Goal: Task Accomplishment & Management: Manage account settings

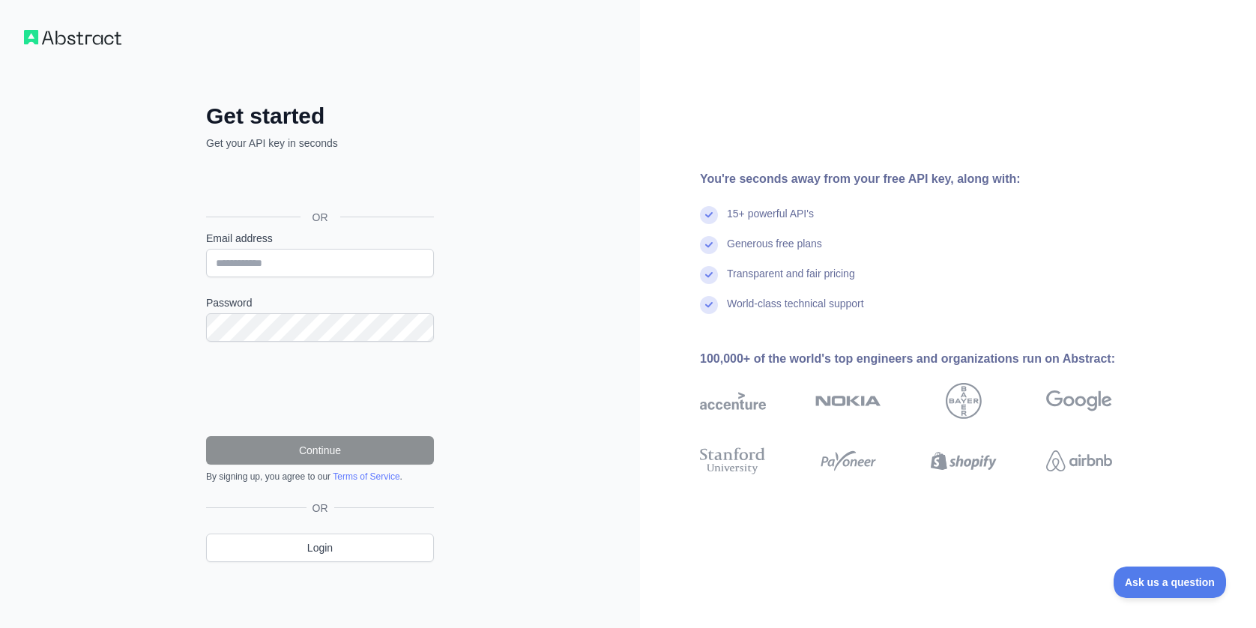
click at [304, 184] on div "Sign in with Google. Opens in new tab" at bounding box center [318, 183] width 225 height 33
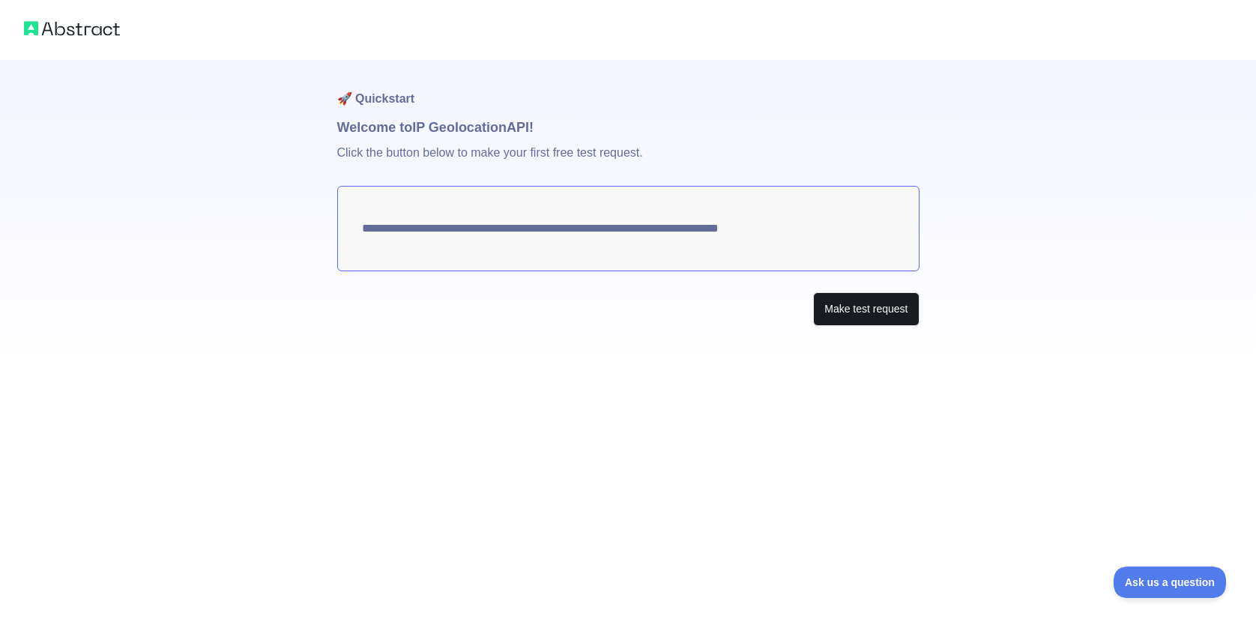
click at [852, 315] on button "Make test request" at bounding box center [866, 309] width 106 height 34
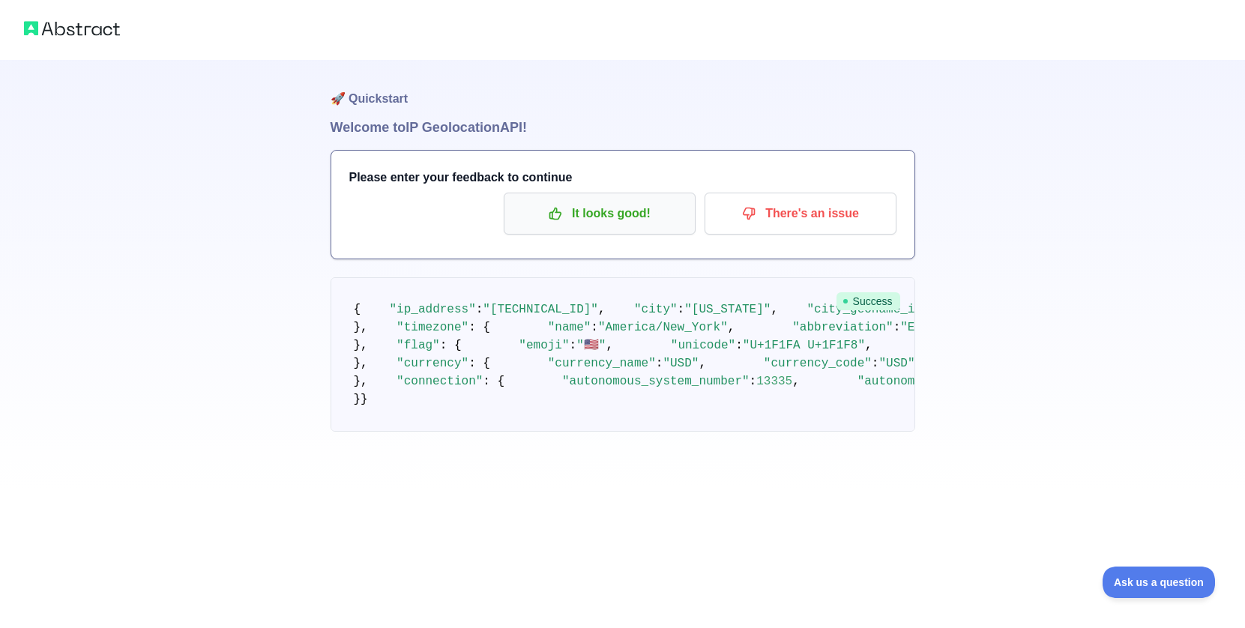
click at [666, 214] on p "It looks good!" at bounding box center [599, 213] width 169 height 25
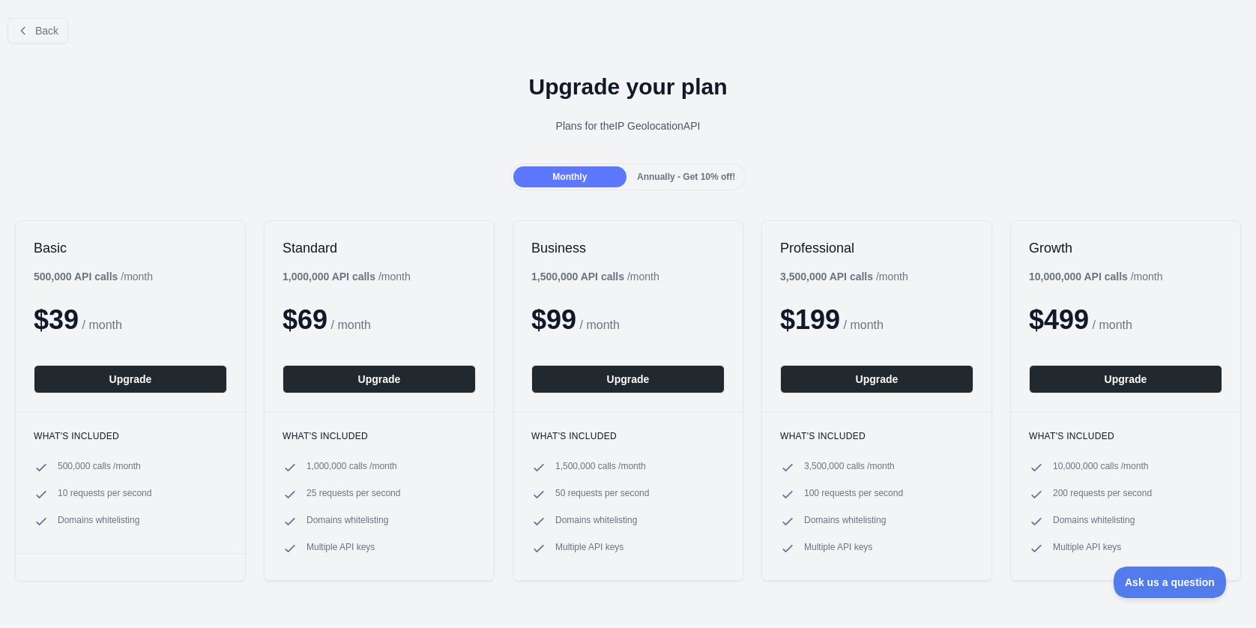
click at [46, 47] on div "Back" at bounding box center [628, 30] width 1256 height 49
click at [49, 32] on span "Back" at bounding box center [46, 31] width 23 height 12
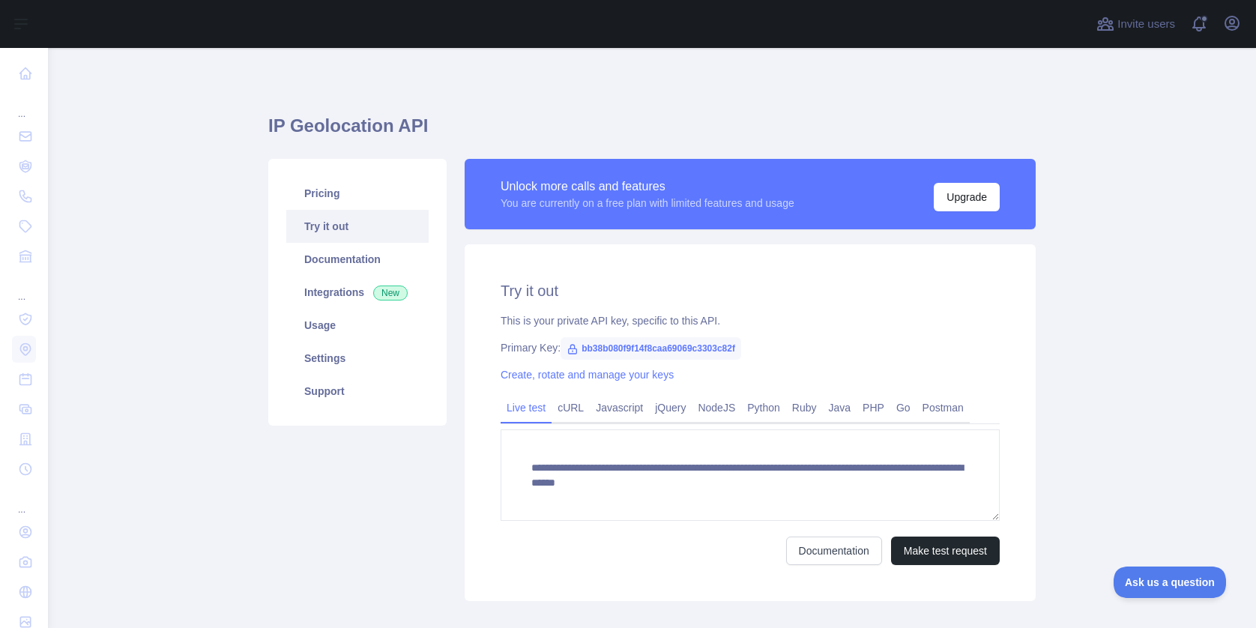
scroll to position [22, 0]
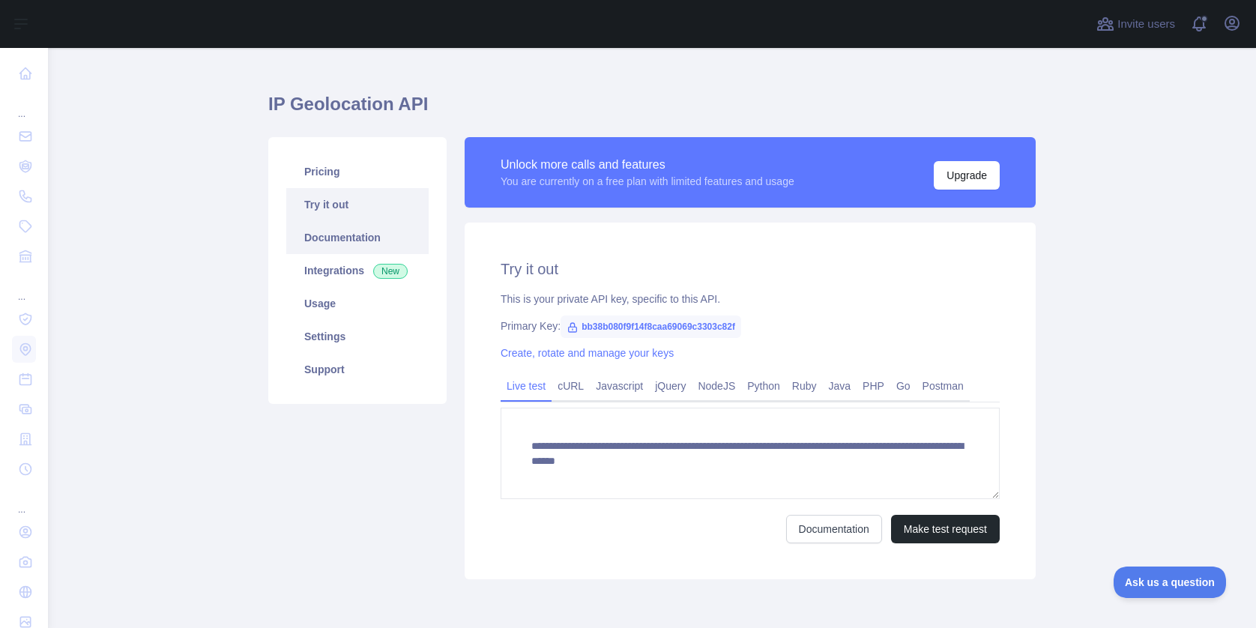
click at [369, 240] on link "Documentation" at bounding box center [357, 237] width 142 height 33
click at [571, 387] on link "cURL" at bounding box center [571, 386] width 38 height 24
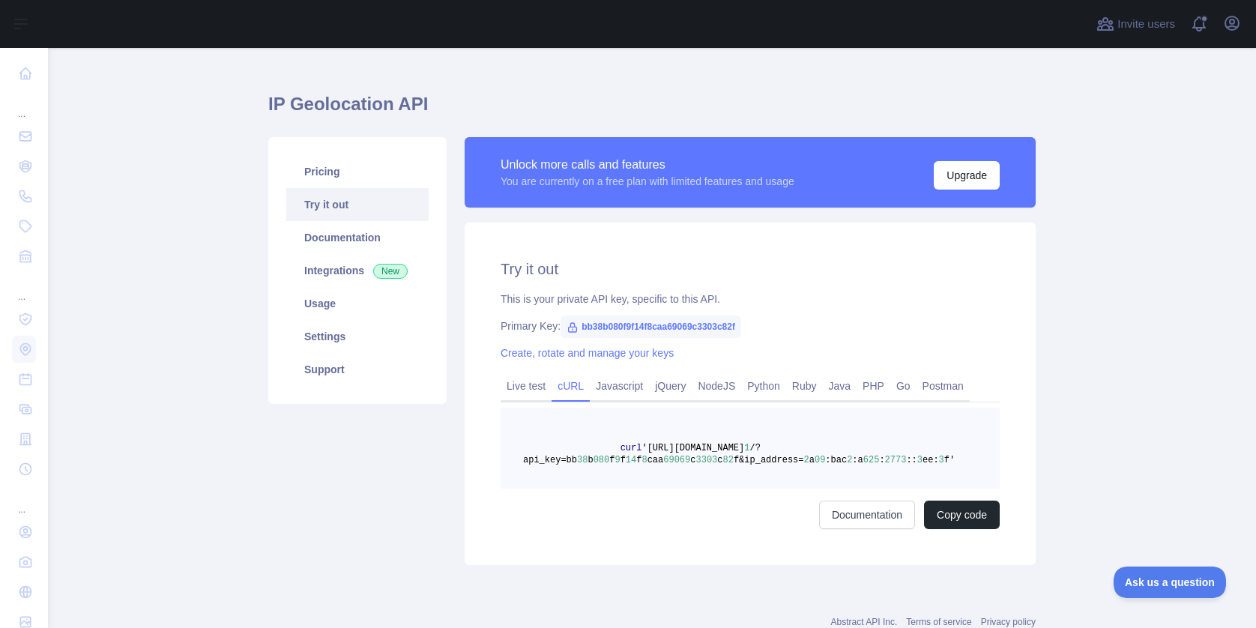
scroll to position [46, 0]
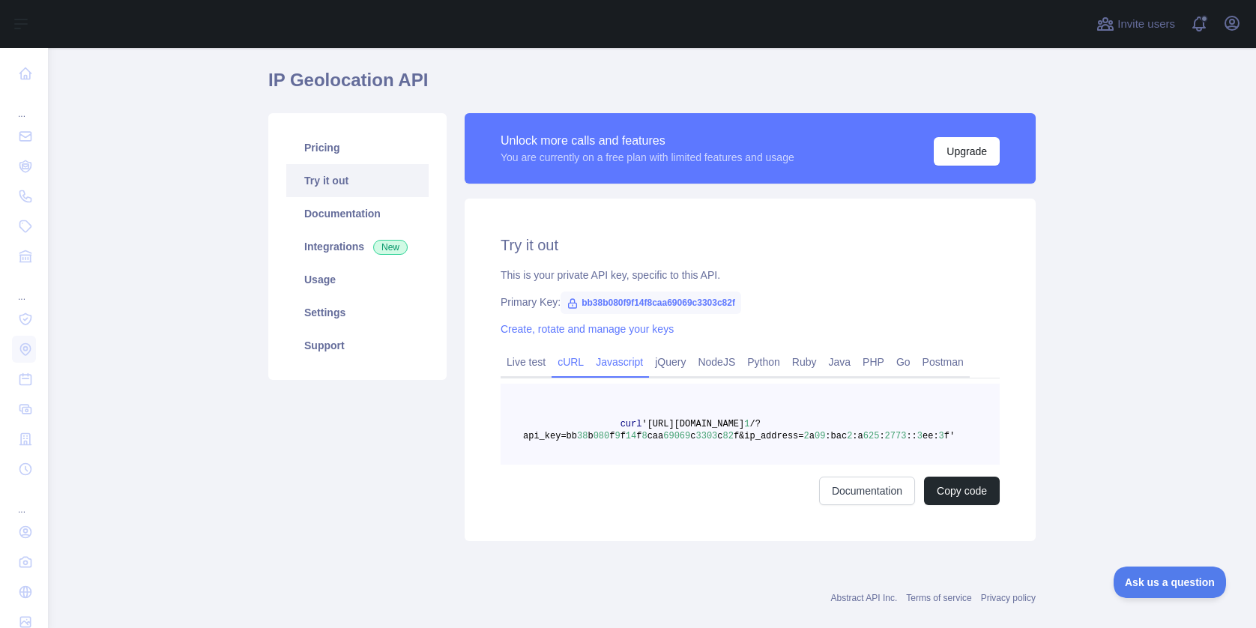
click at [633, 355] on link "Javascript" at bounding box center [619, 362] width 59 height 24
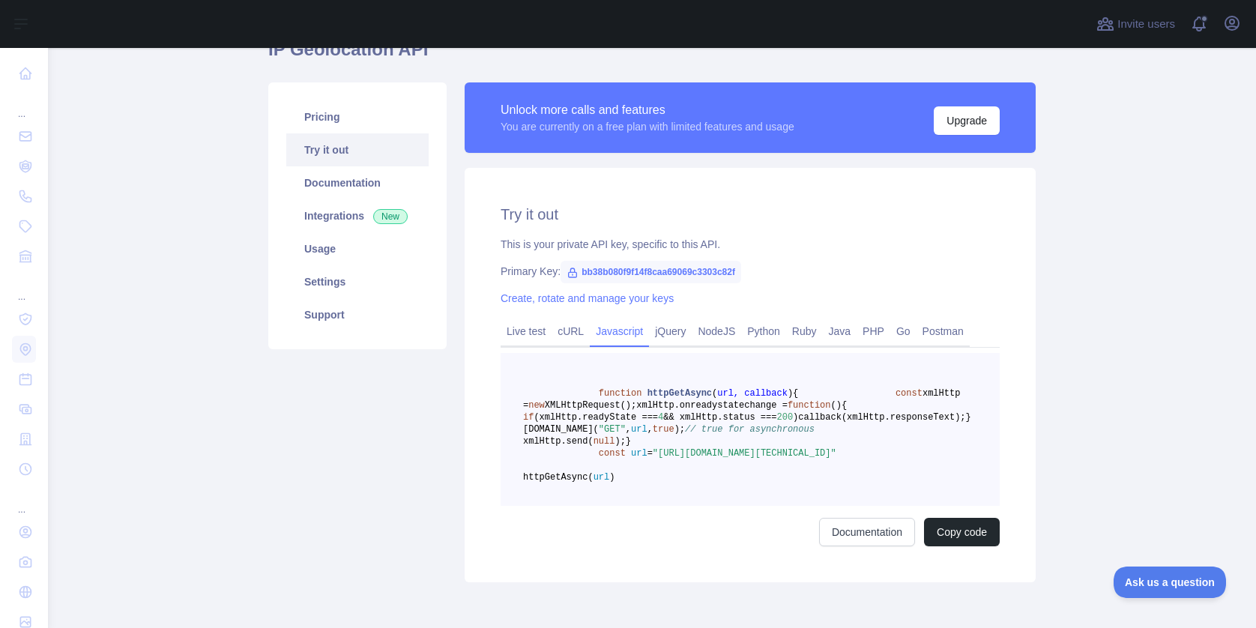
scroll to position [211, 0]
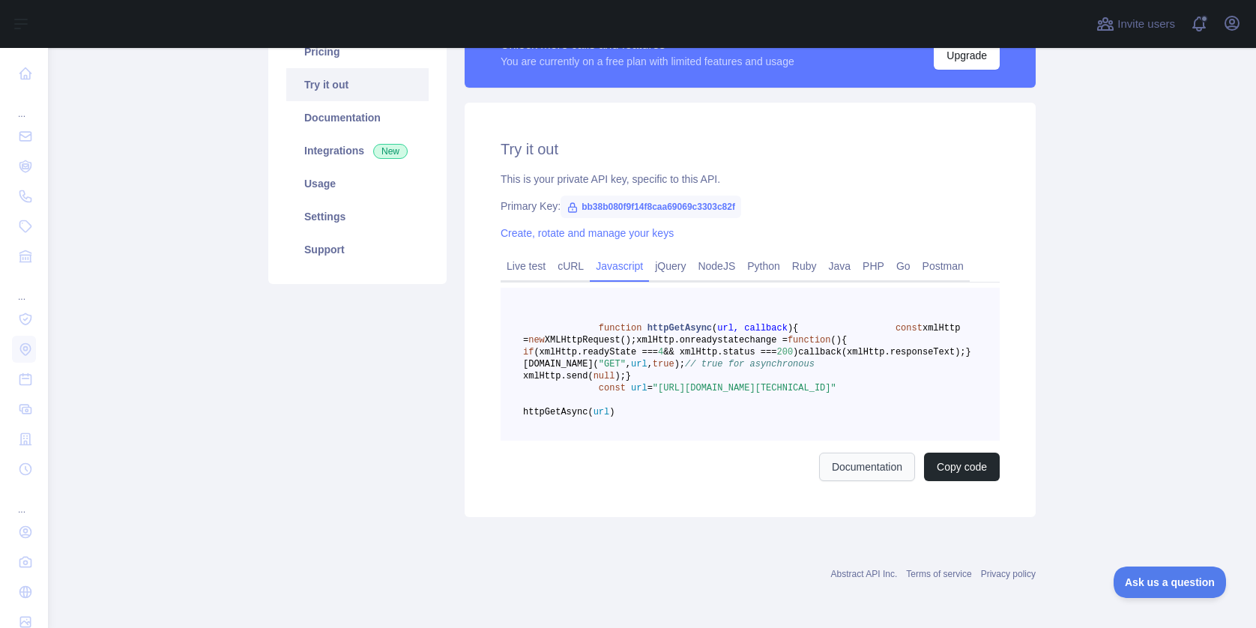
click at [870, 470] on link "Documentation" at bounding box center [867, 467] width 96 height 28
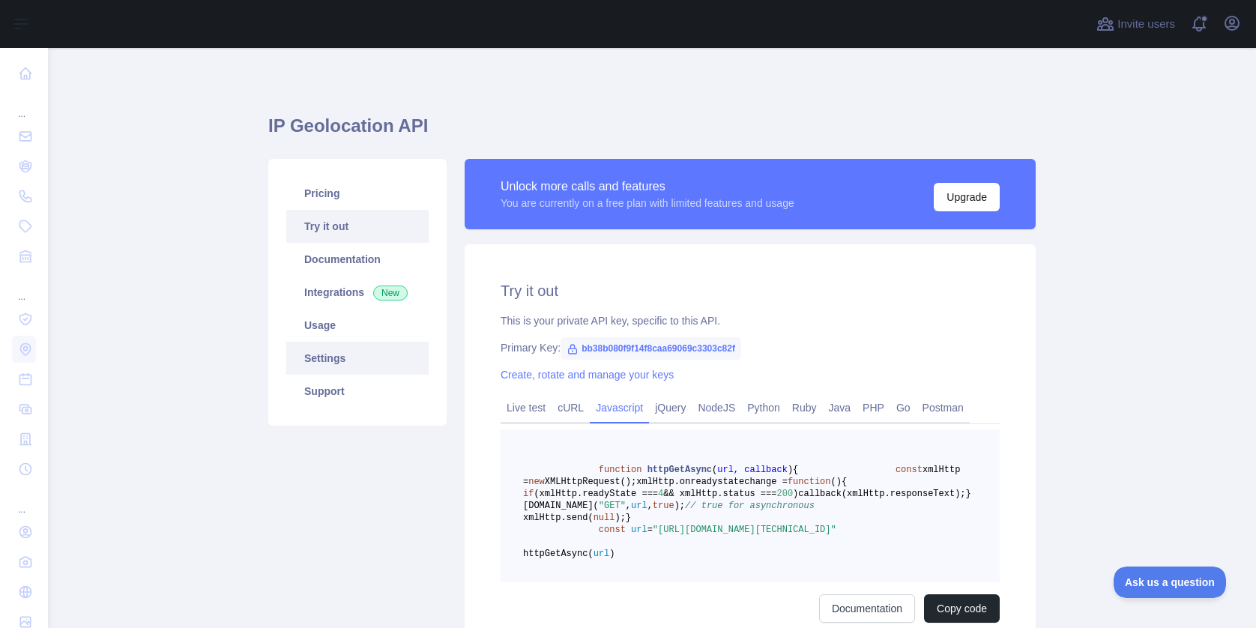
click at [333, 357] on link "Settings" at bounding box center [357, 358] width 142 height 33
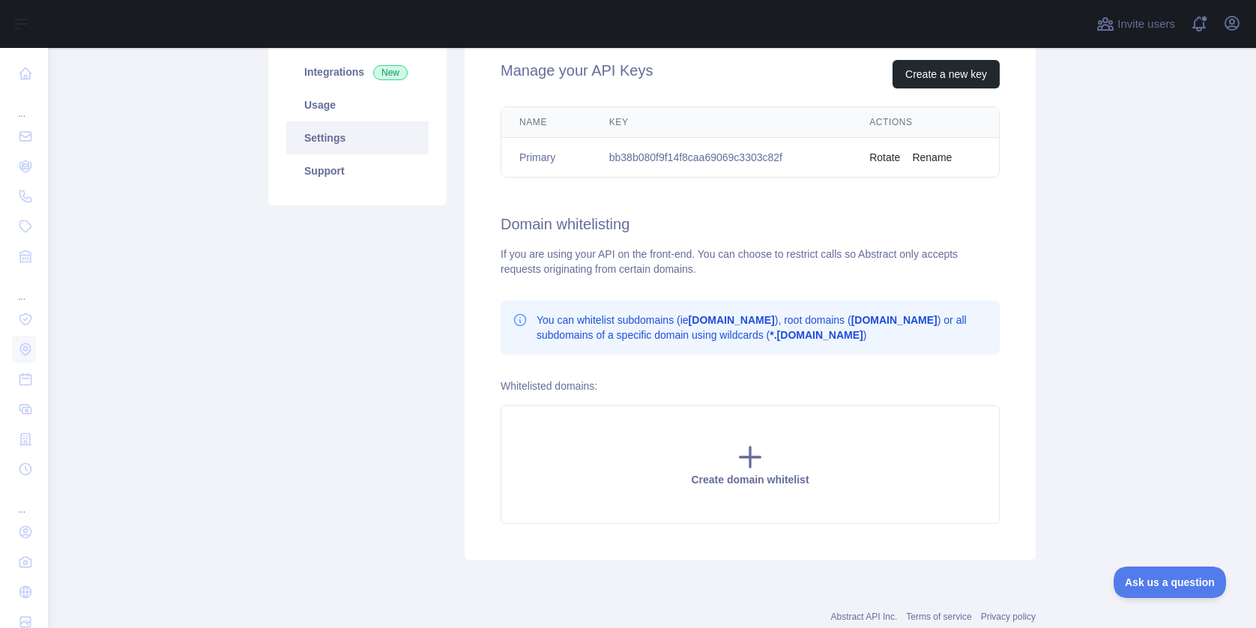
scroll to position [217, 0]
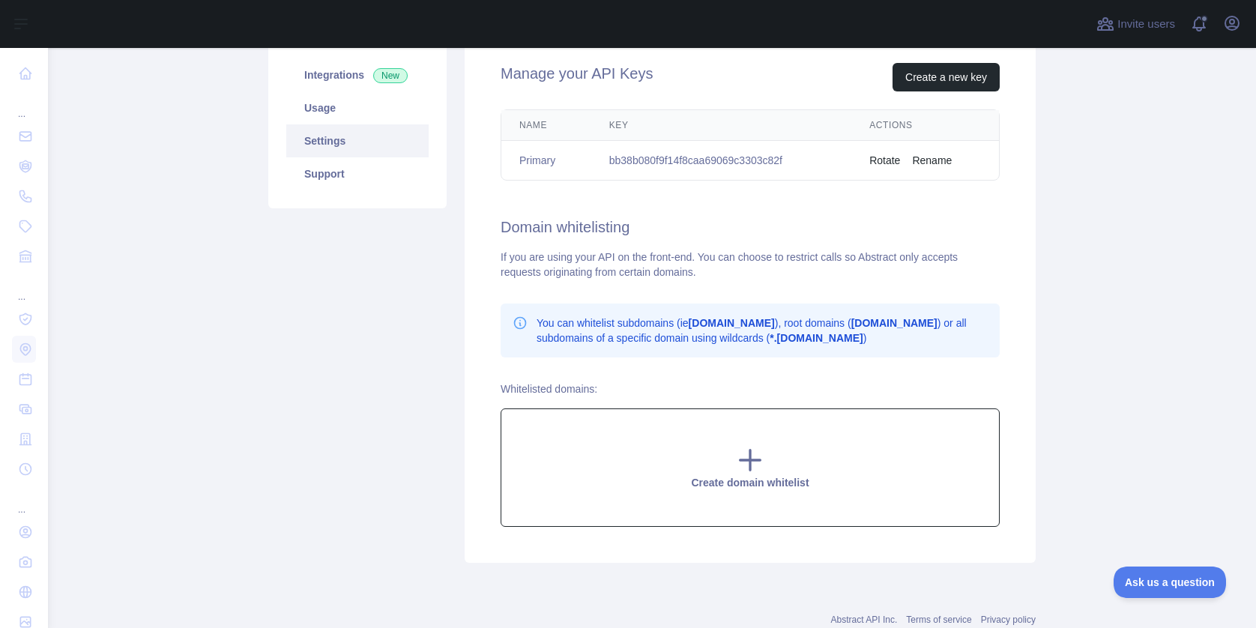
click at [739, 465] on icon at bounding box center [750, 460] width 30 height 30
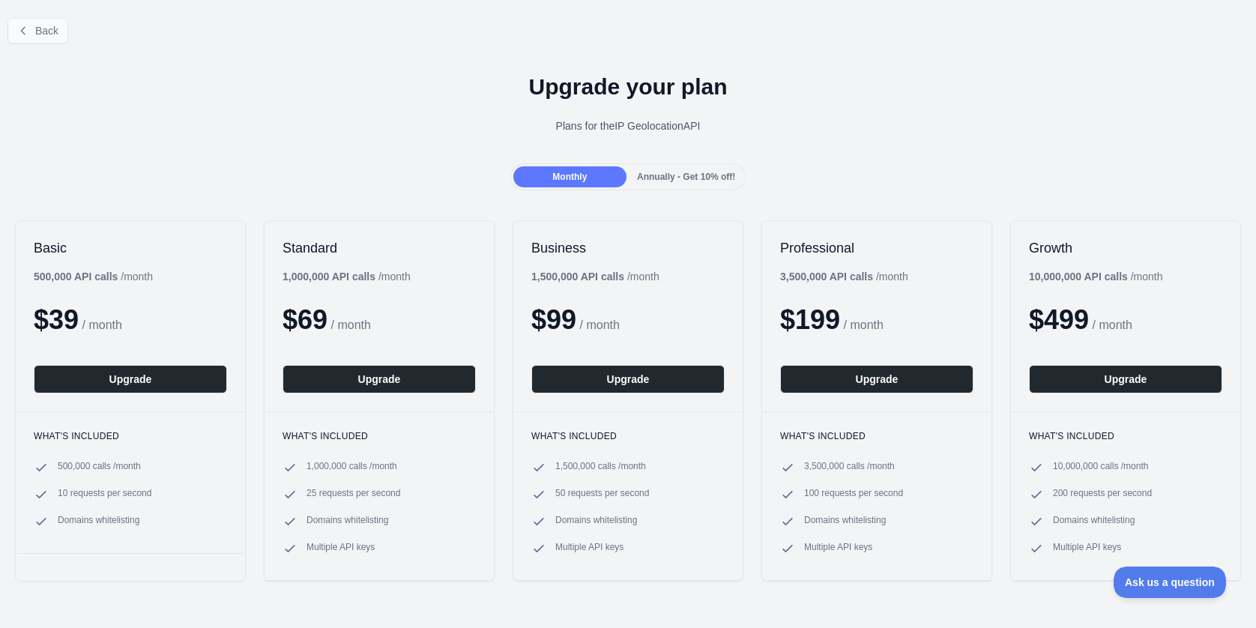
click at [61, 25] on button "Back" at bounding box center [37, 30] width 61 height 25
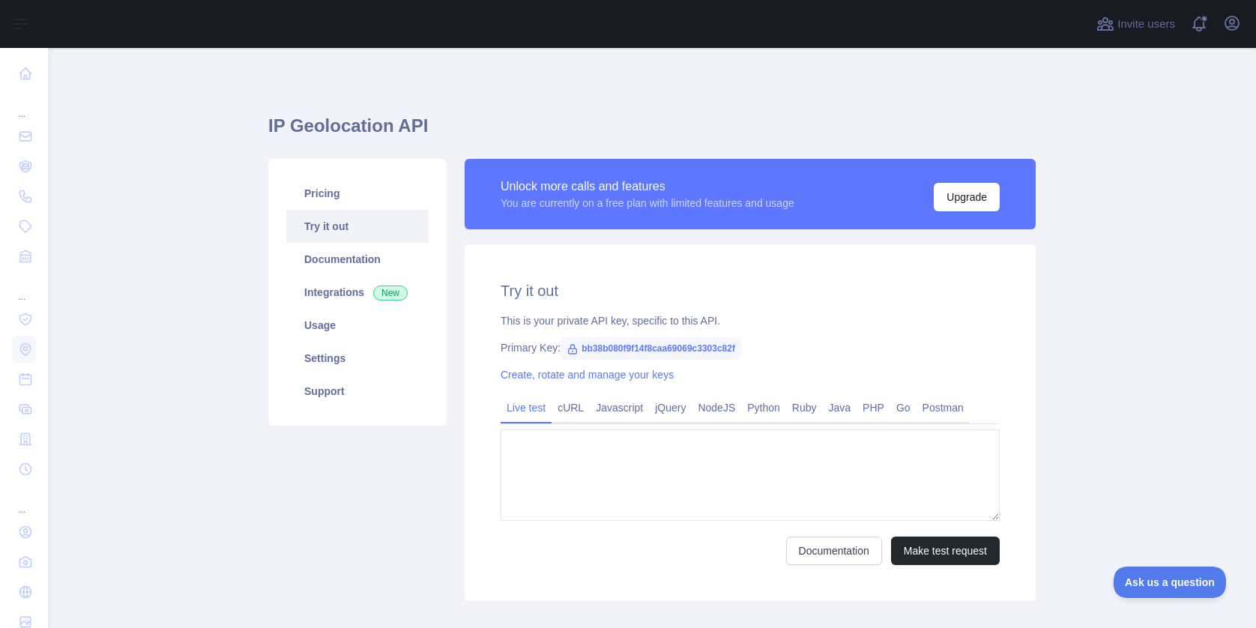
type textarea "**********"
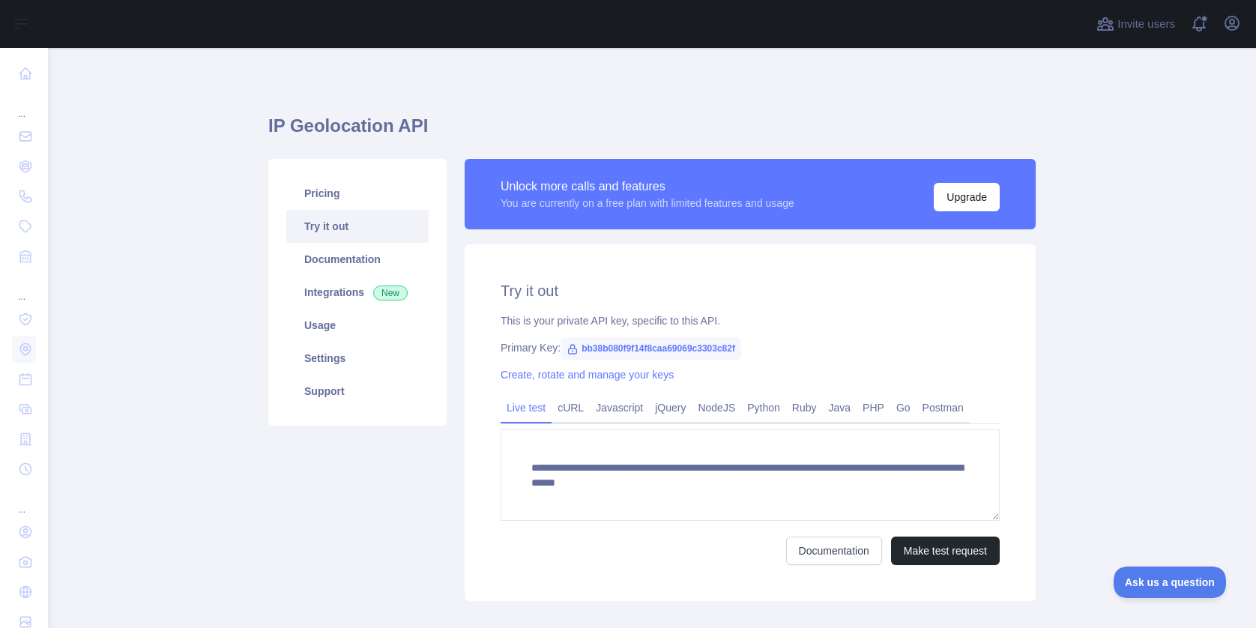
scroll to position [76, 0]
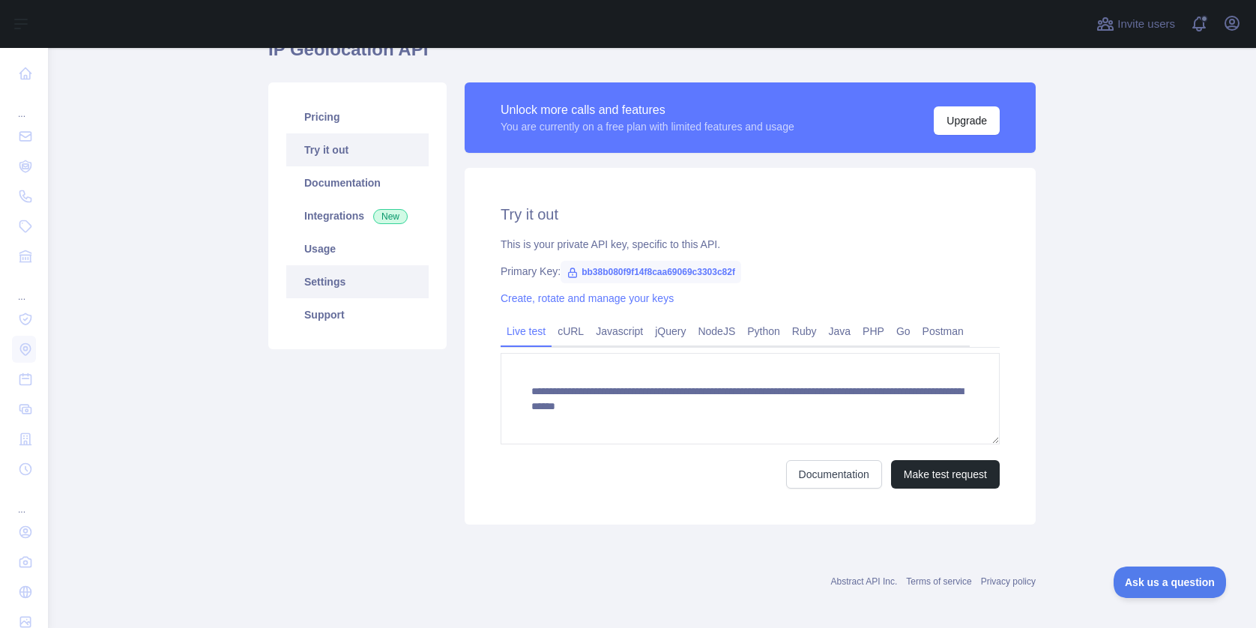
click at [331, 286] on link "Settings" at bounding box center [357, 281] width 142 height 33
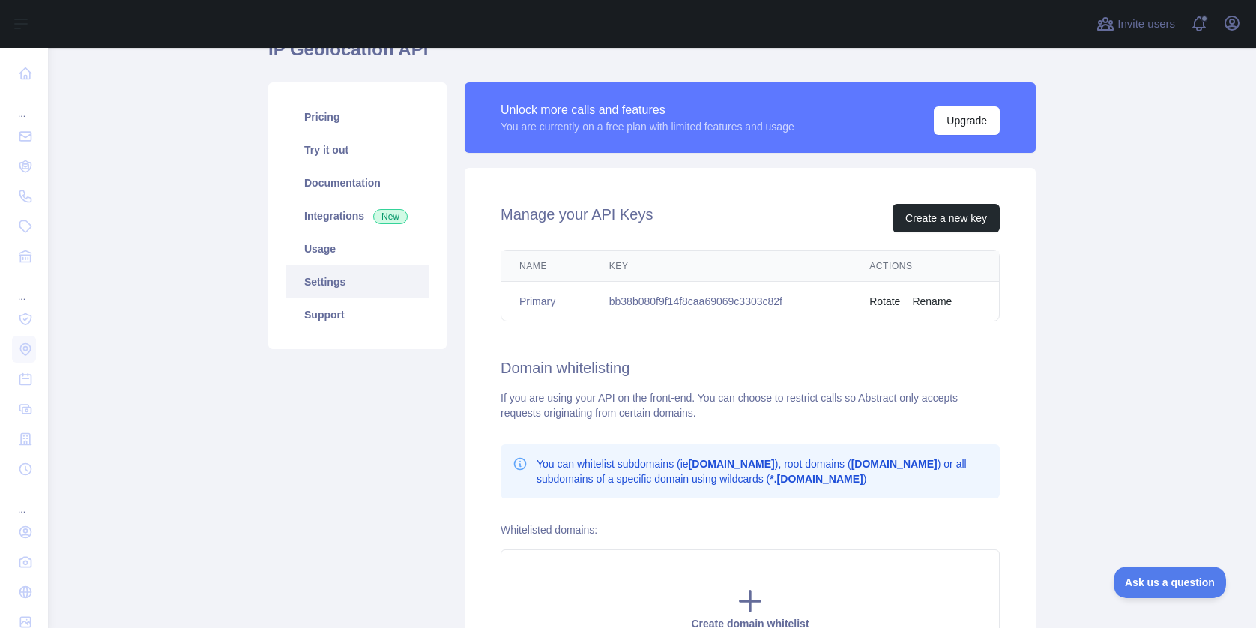
scroll to position [203, 0]
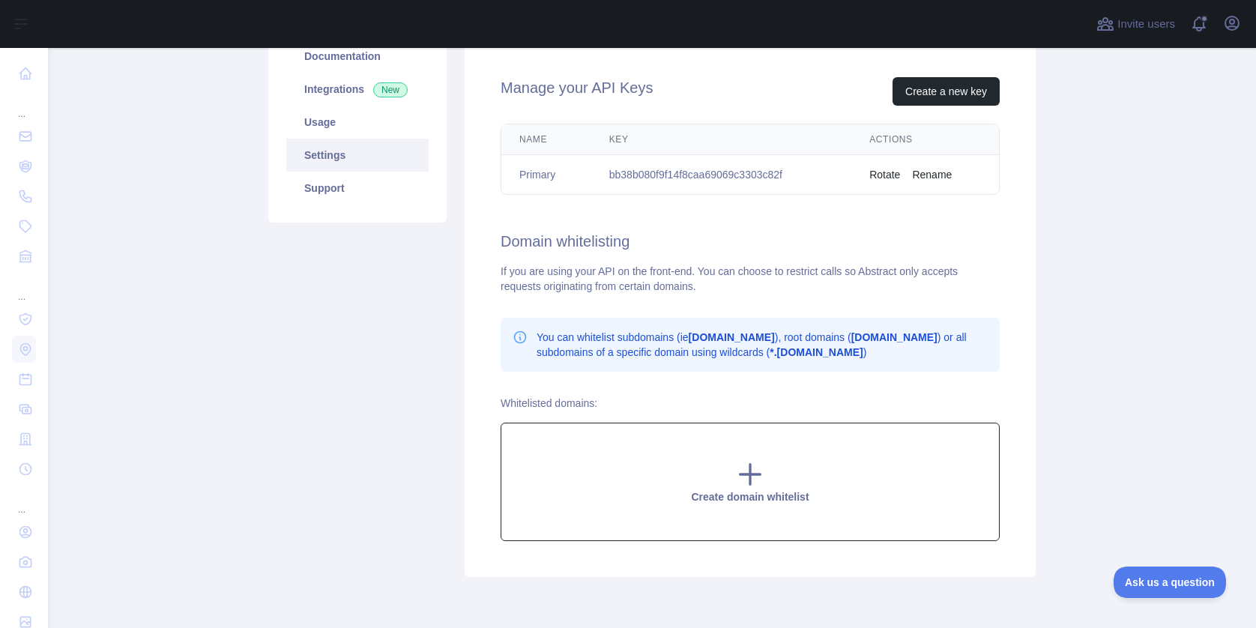
click at [755, 477] on icon at bounding box center [750, 474] width 30 height 30
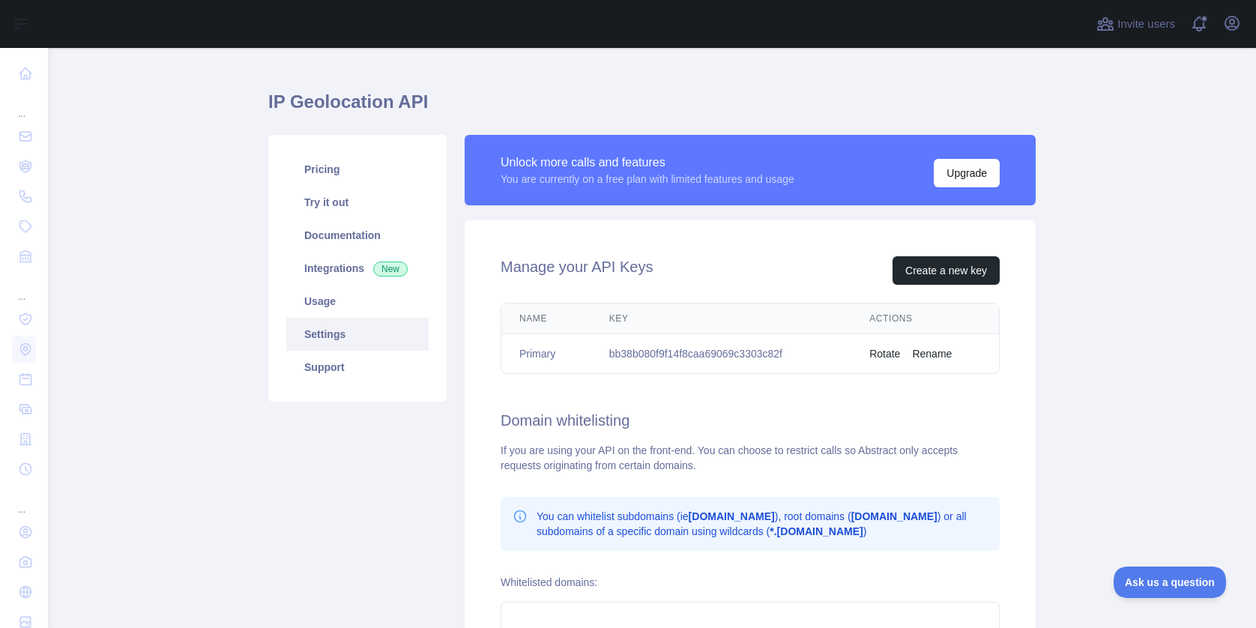
scroll to position [86, 0]
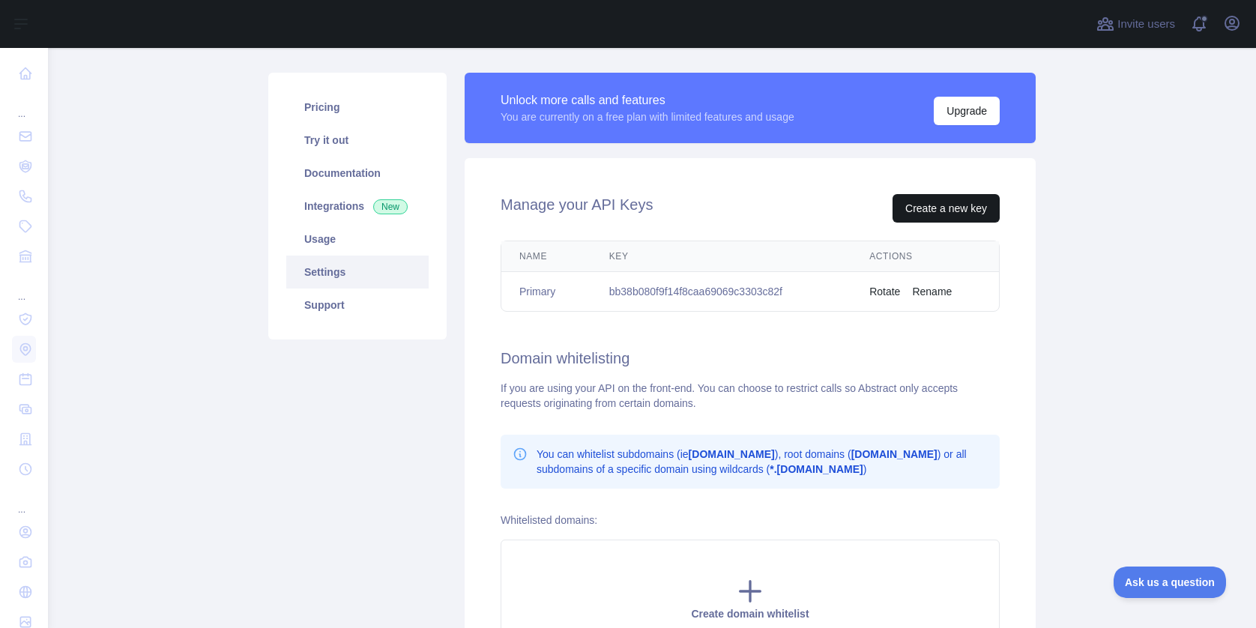
click at [928, 205] on button "Create a new key" at bounding box center [946, 208] width 107 height 28
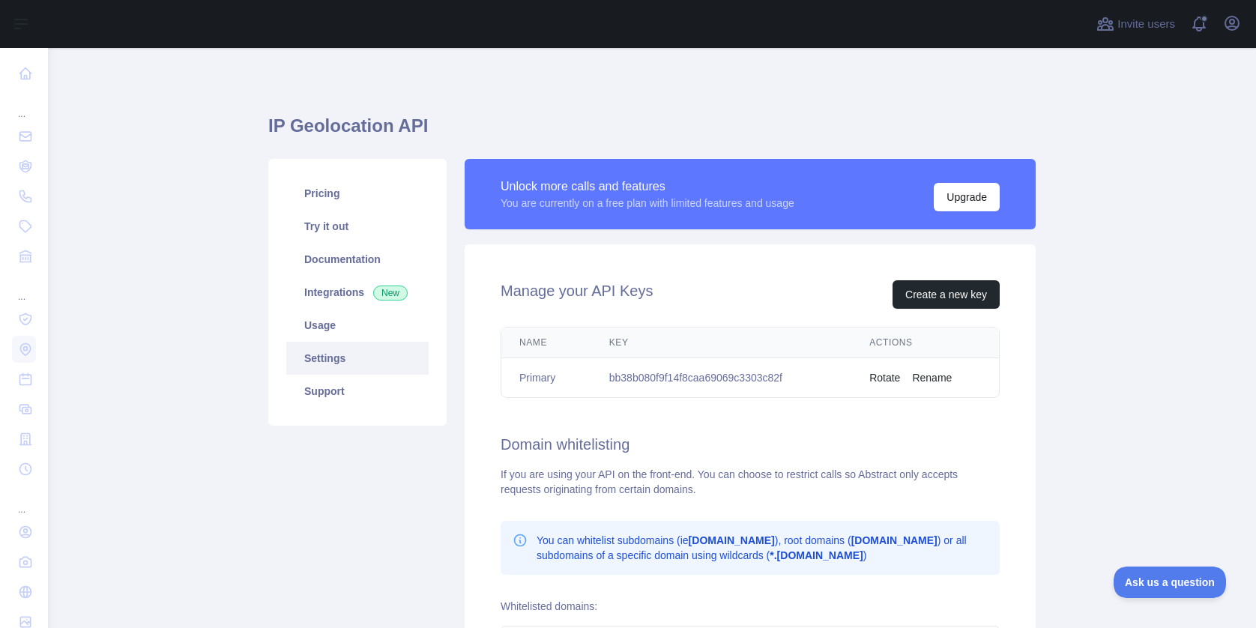
click at [752, 369] on td "bb38b080f9f14f8caa69069c3303c82f" at bounding box center [721, 378] width 260 height 40
copy td "bb38b080f9f14f8caa69069c3303c82f"
click at [326, 332] on link "Usage" at bounding box center [357, 325] width 142 height 33
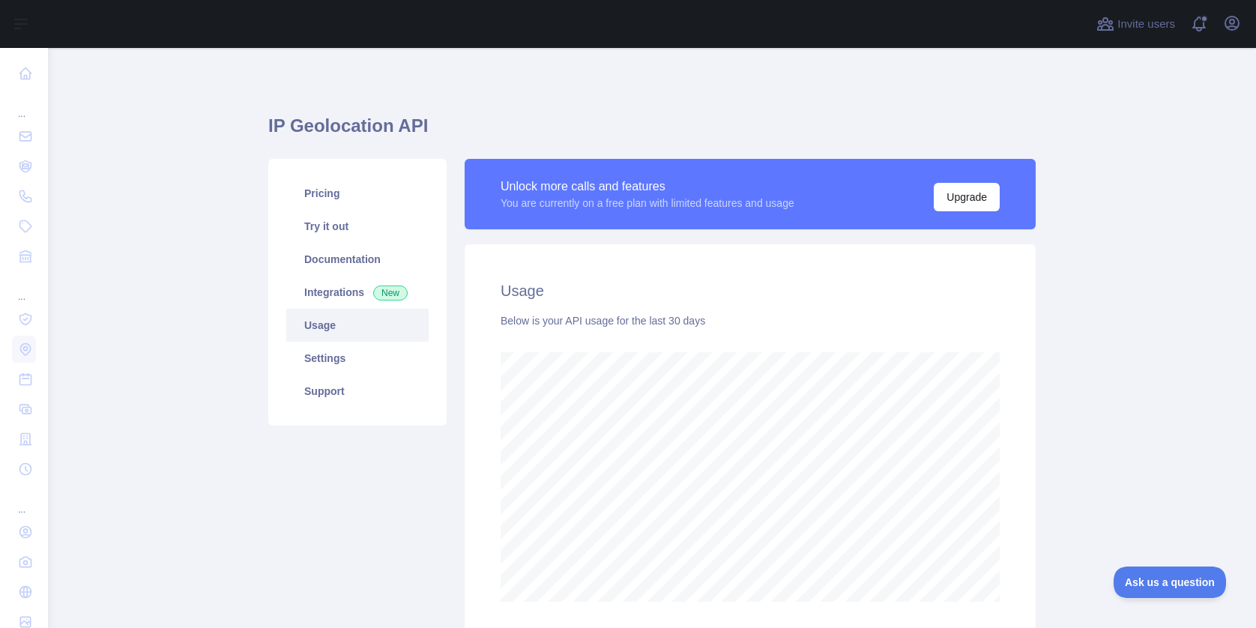
scroll to position [121, 0]
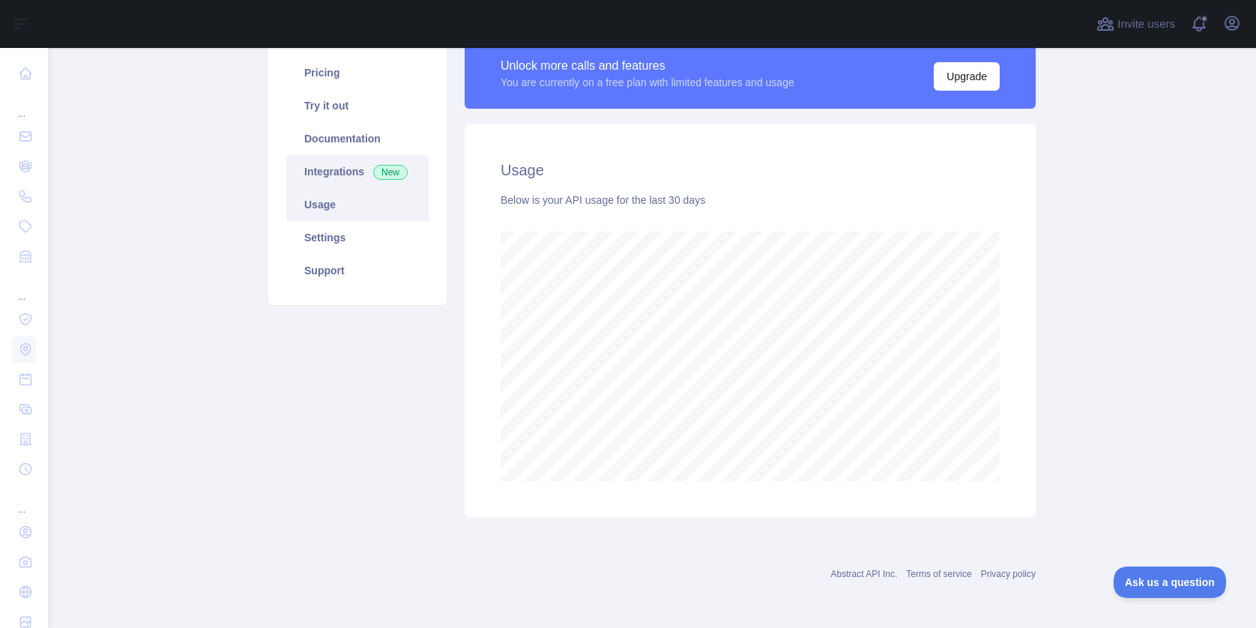
click at [342, 176] on link "Integrations New" at bounding box center [357, 171] width 142 height 33
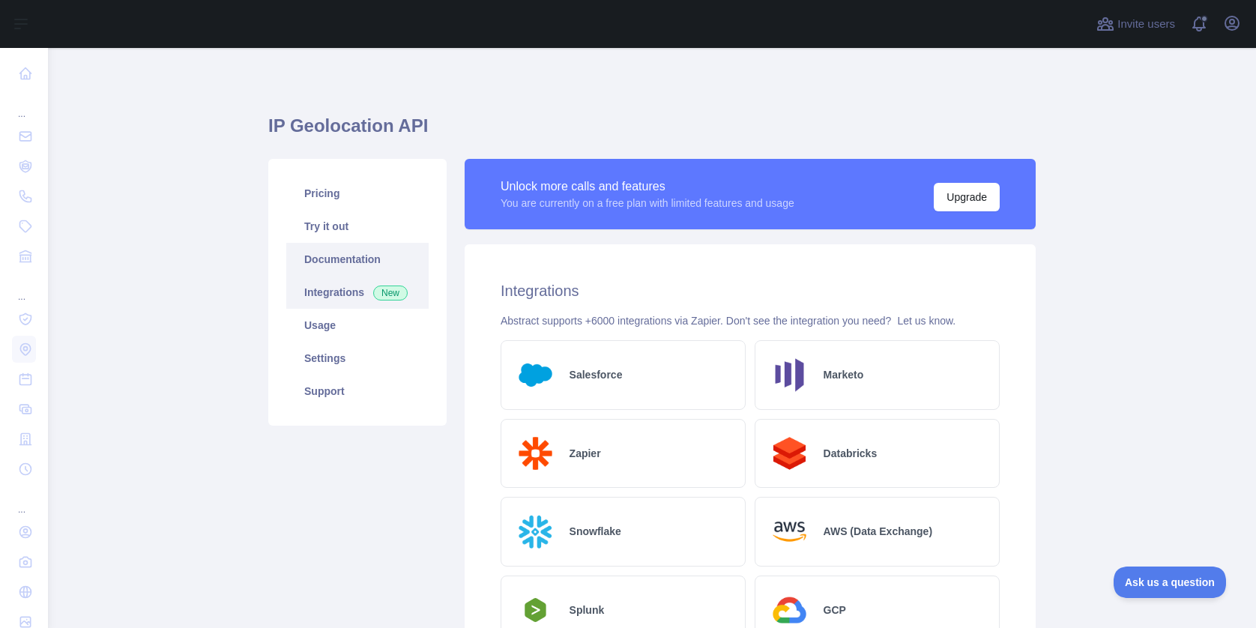
click at [337, 251] on link "Documentation" at bounding box center [357, 259] width 142 height 33
click at [359, 352] on link "Settings" at bounding box center [357, 358] width 142 height 33
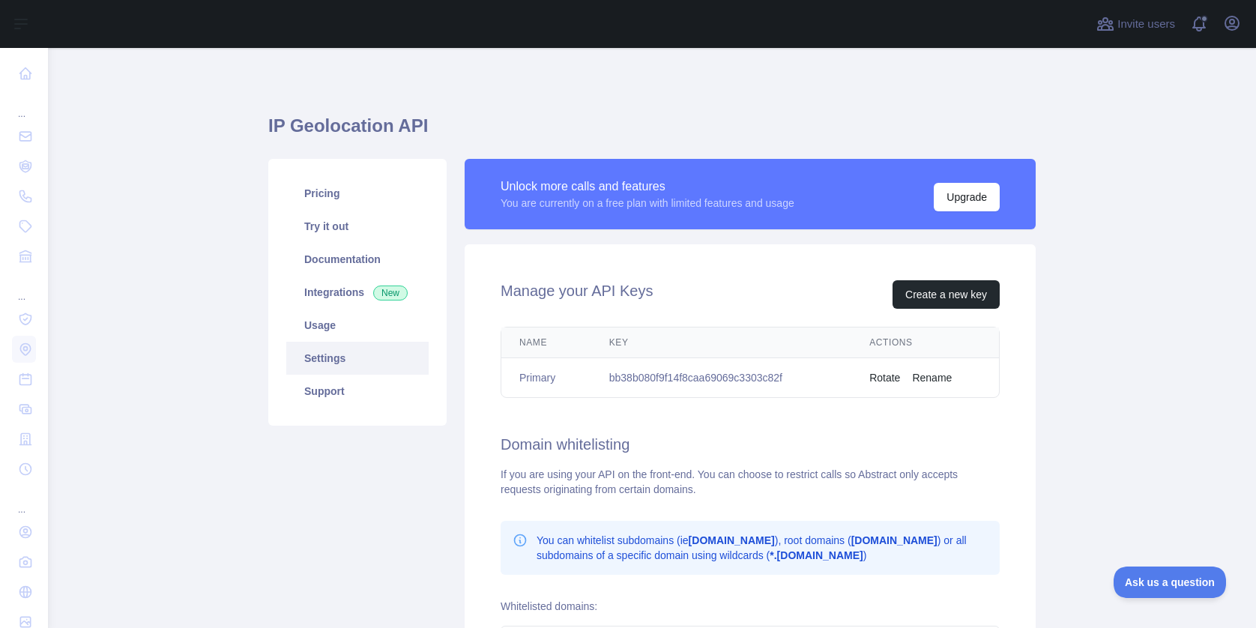
click at [663, 380] on td "bb38b080f9f14f8caa69069c3303c82f" at bounding box center [721, 378] width 260 height 40
copy td "bb38b080f9f14f8caa69069c3303c82f"
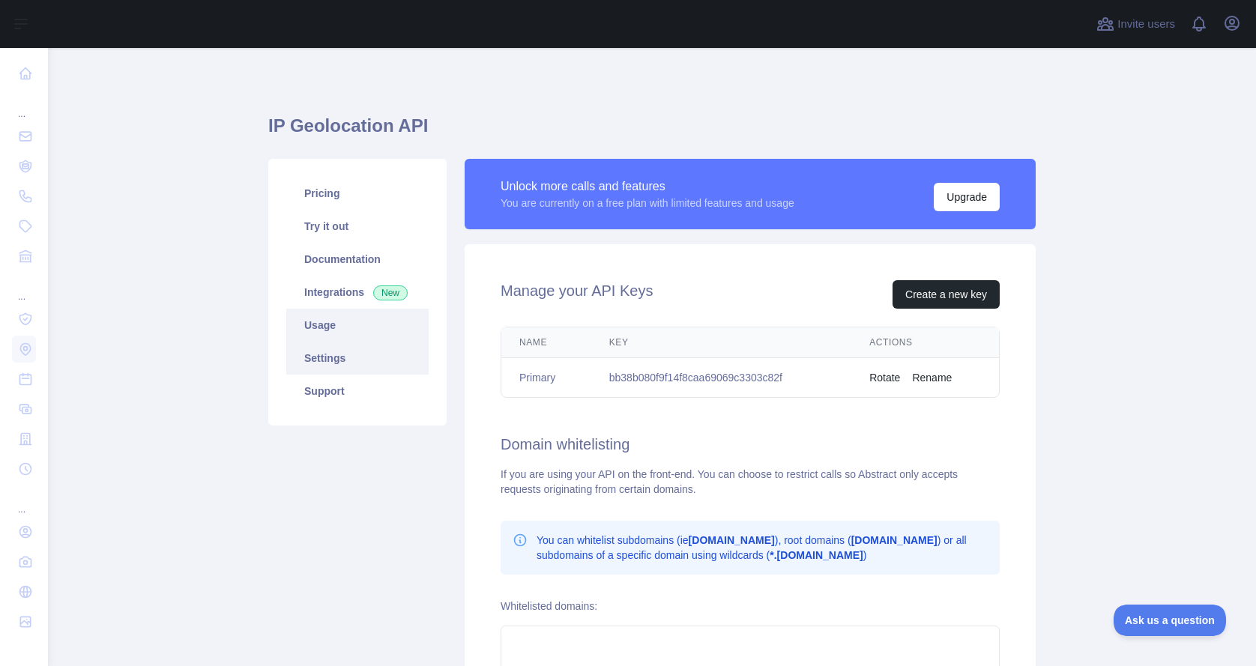
click at [370, 324] on link "Usage" at bounding box center [357, 325] width 142 height 33
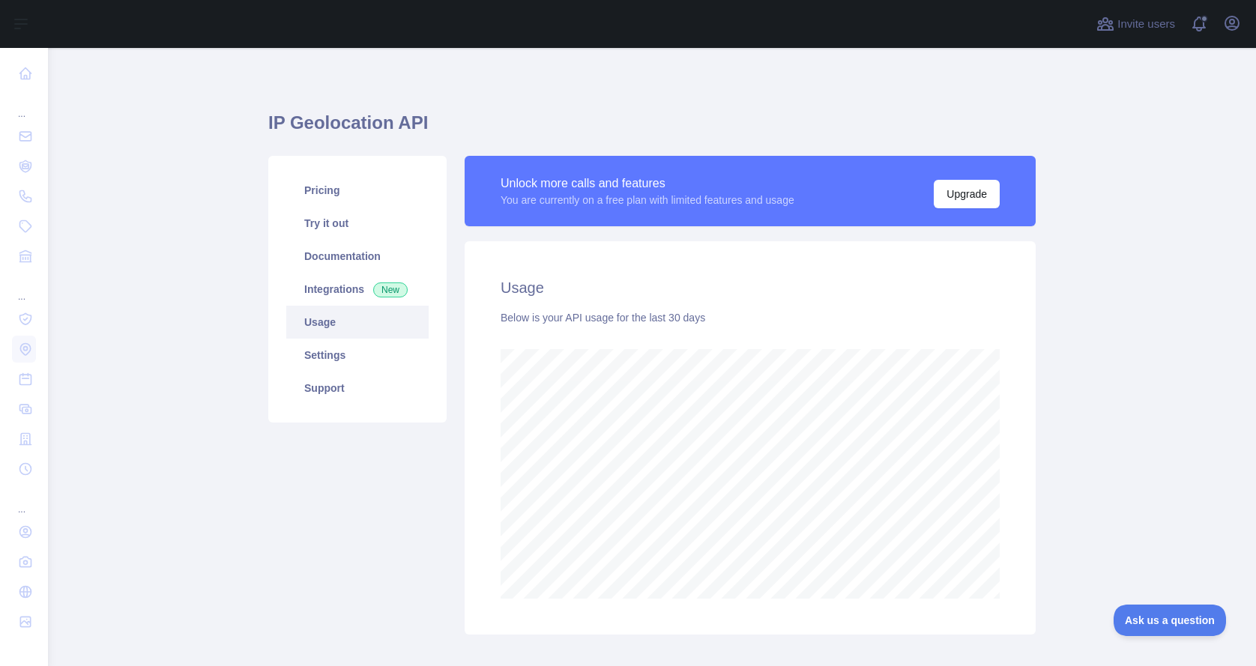
scroll to position [82, 0]
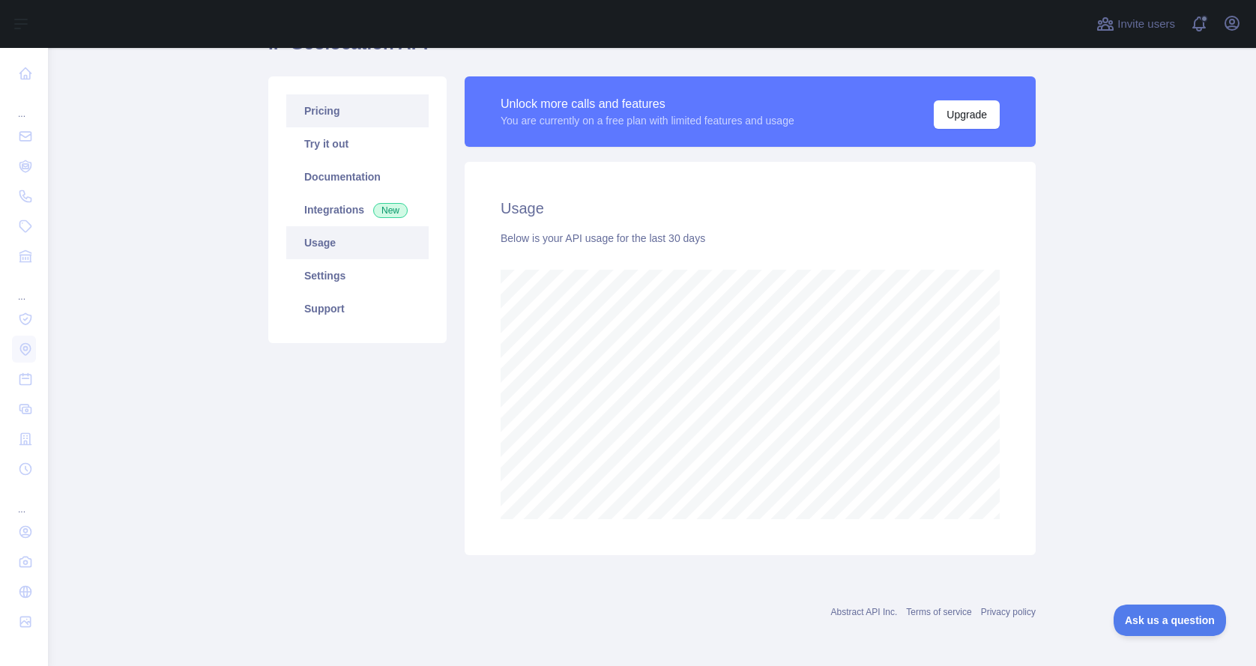
click at [338, 115] on link "Pricing" at bounding box center [357, 110] width 142 height 33
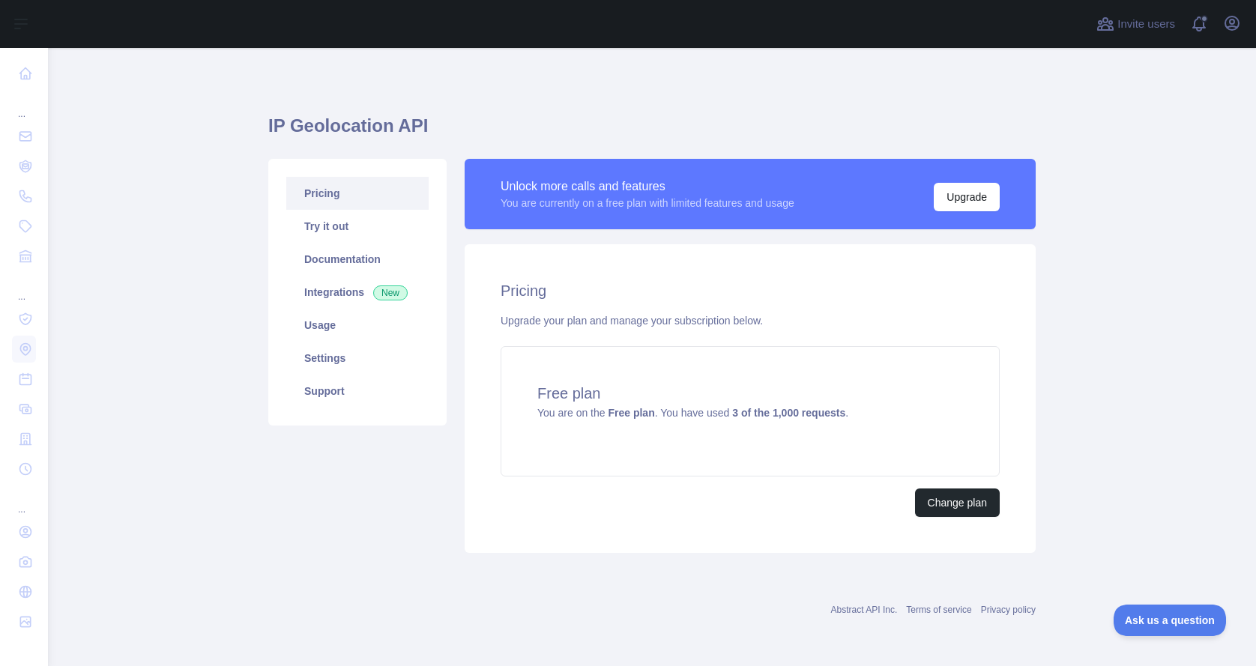
click at [335, 184] on link "Pricing" at bounding box center [357, 193] width 142 height 33
